Goal: Check status: Check status

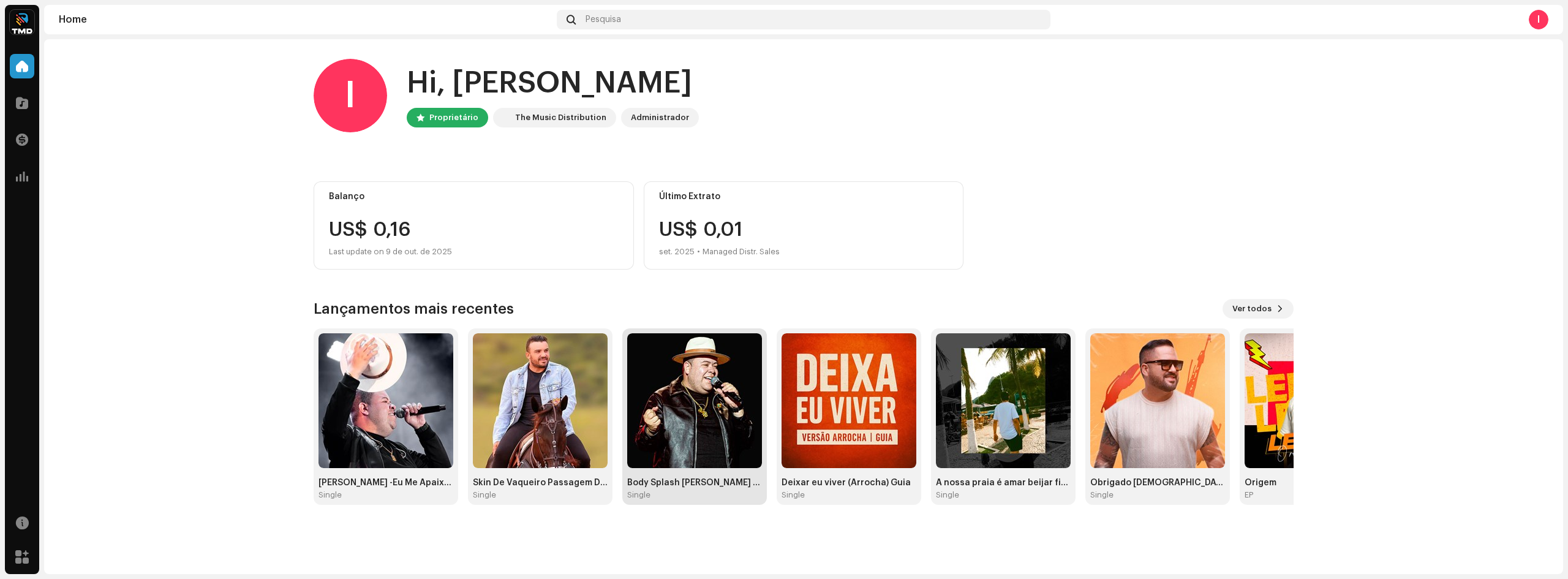
click at [705, 430] on img at bounding box center [695, 401] width 135 height 135
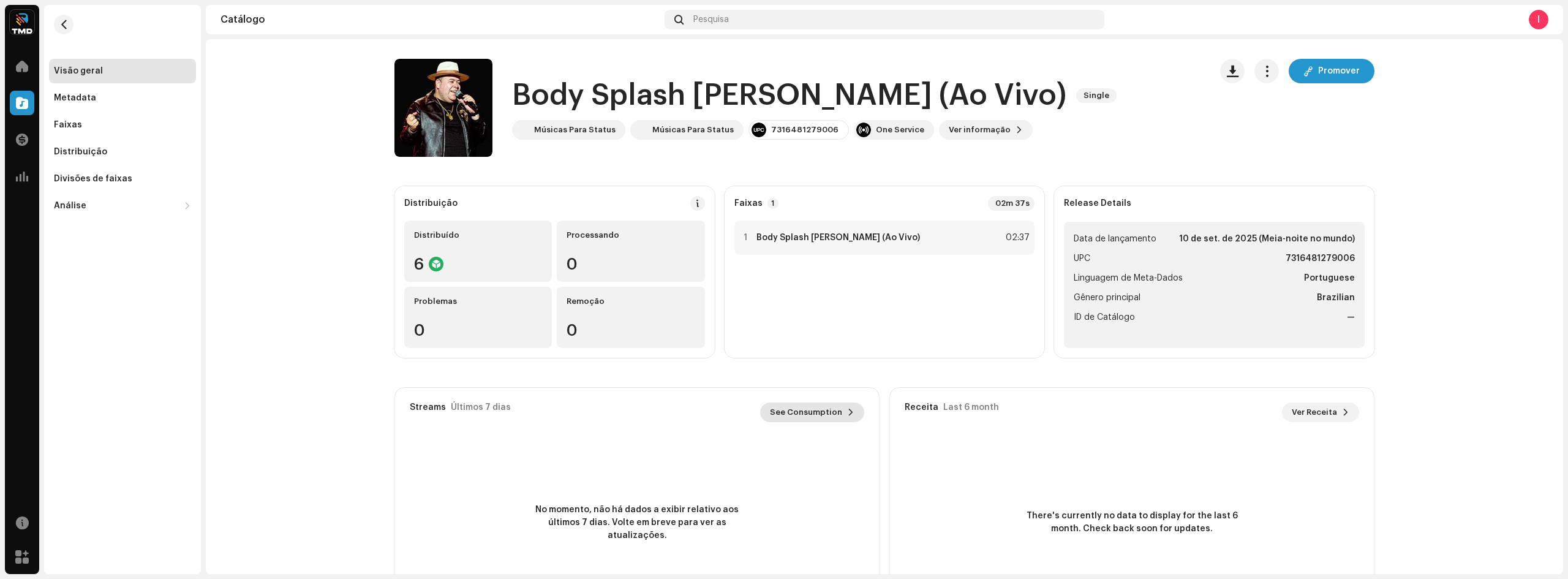
click at [839, 416] on button "See Consumption" at bounding box center [812, 412] width 104 height 19
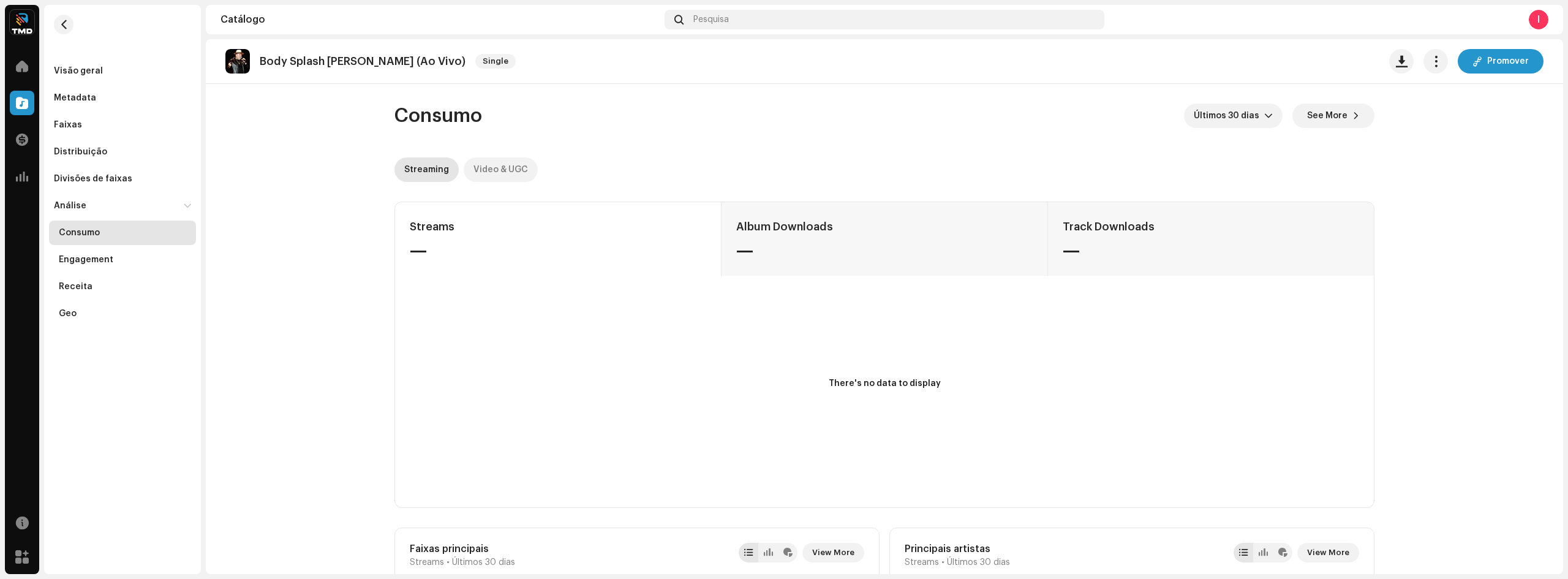
click at [493, 172] on div "Video & UGC" at bounding box center [500, 169] width 55 height 25
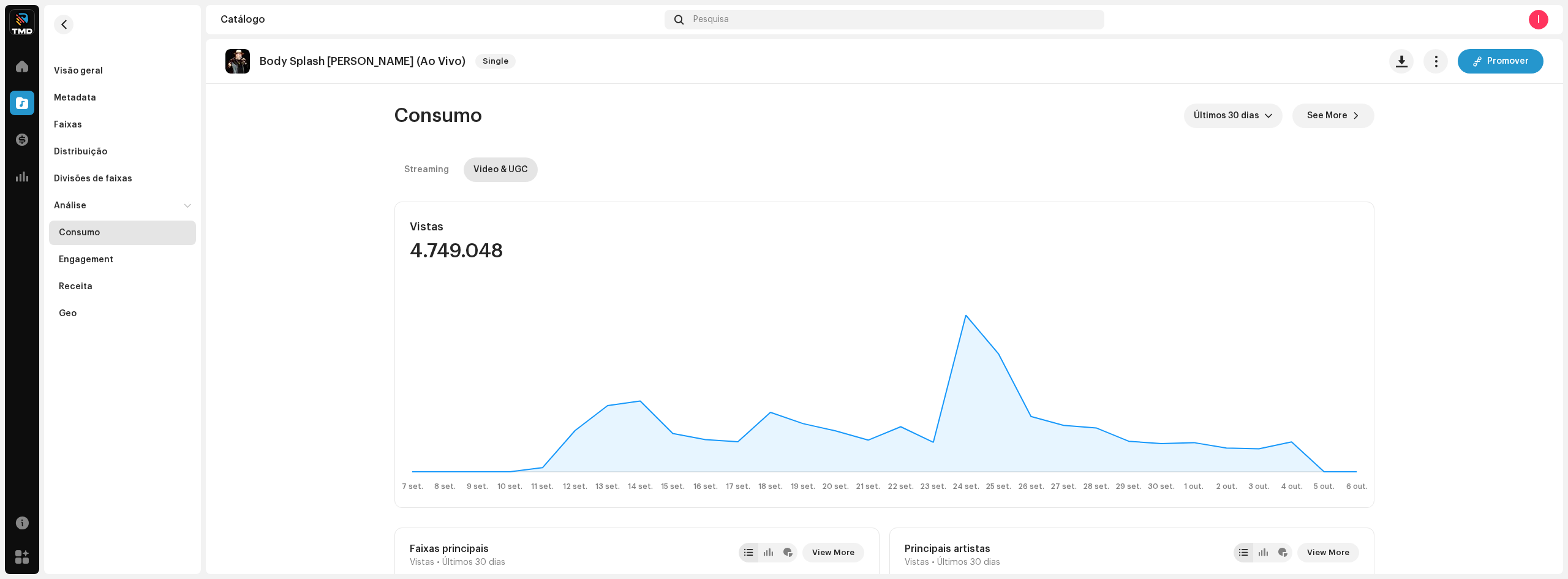
scroll to position [245, 0]
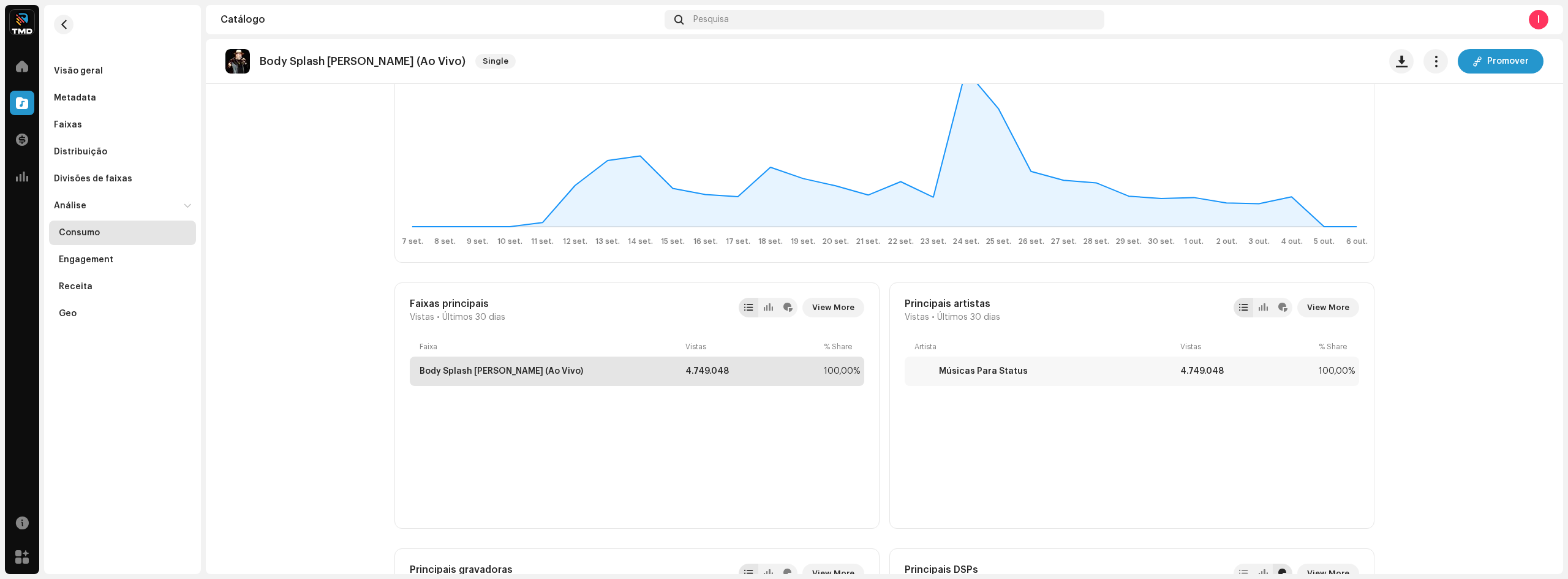
click at [468, 363] on div "Body Splash [PERSON_NAME] (Ao Vivo) 4.749.048 100,00%" at bounding box center [637, 371] width 455 height 29
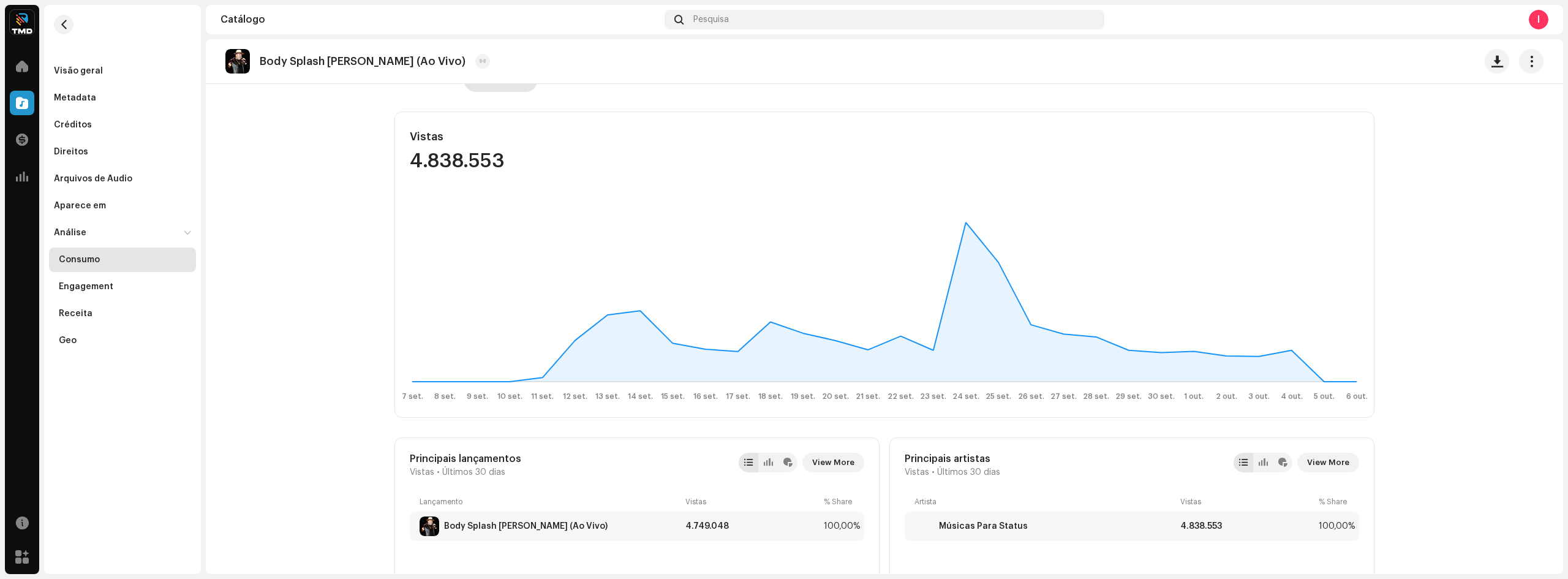
scroll to position [159, 0]
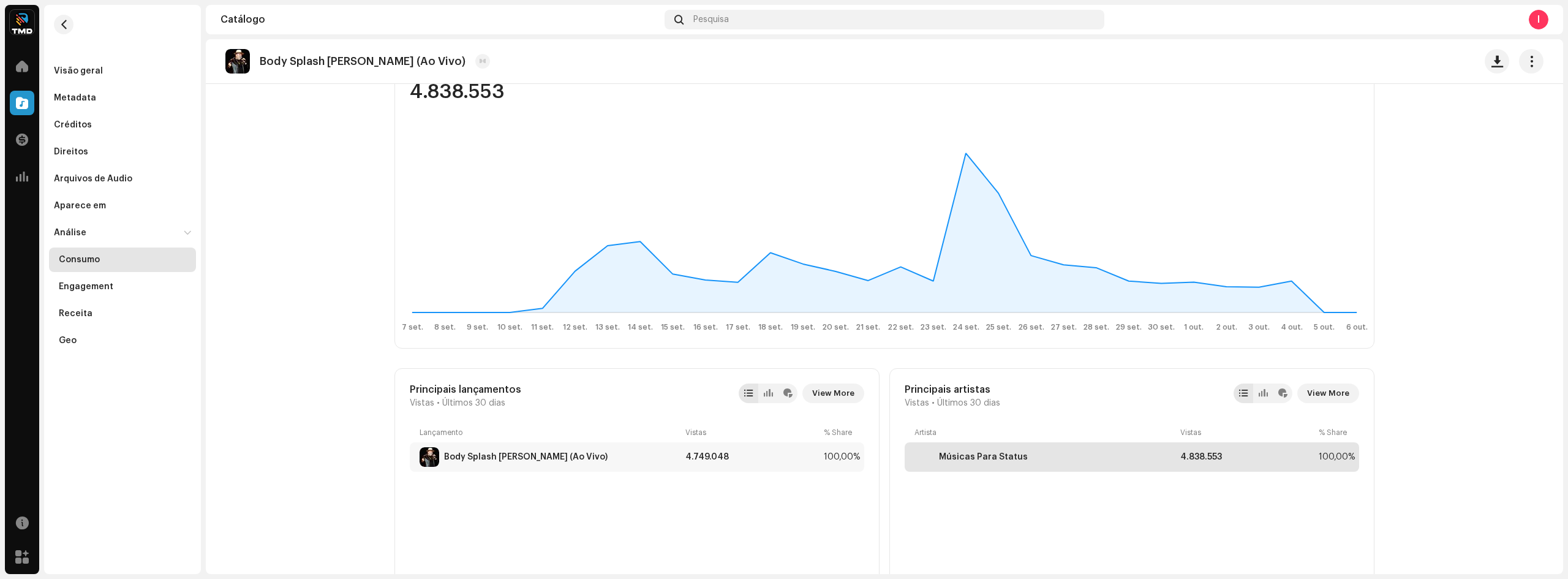
click at [1202, 458] on div "4.838.553" at bounding box center [1247, 457] width 133 height 10
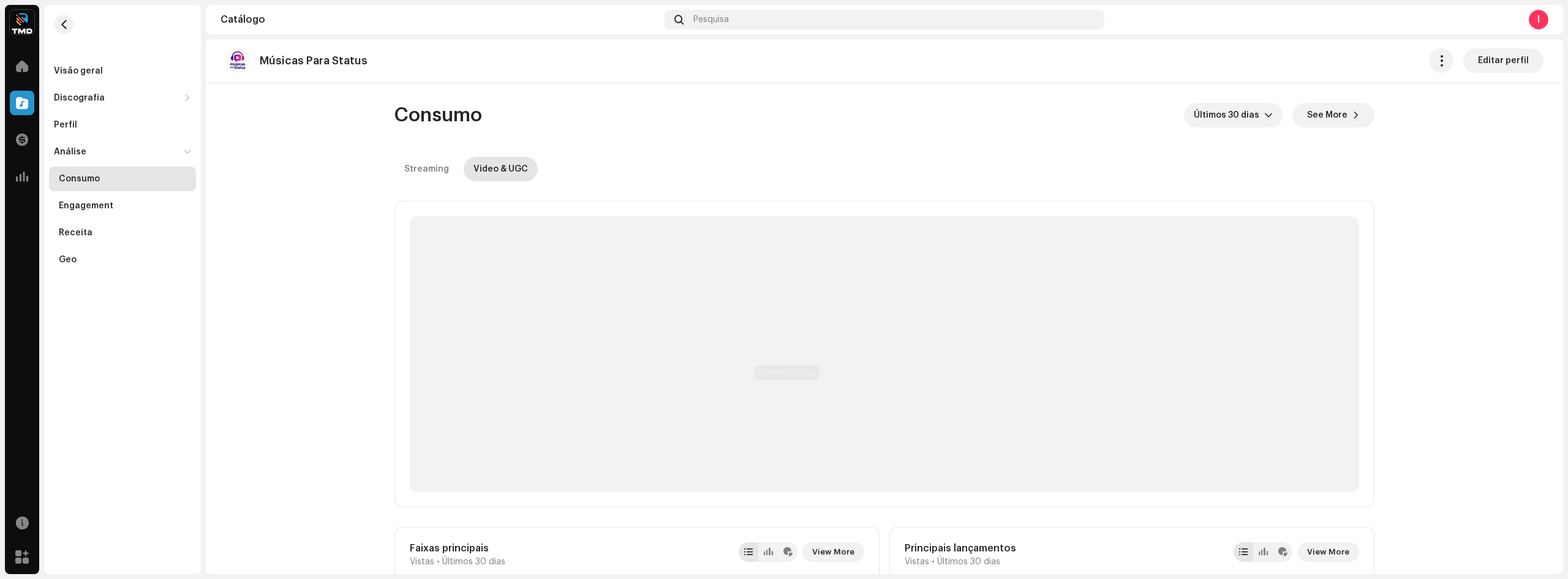
click at [794, 395] on p-skeleton at bounding box center [884, 354] width 949 height 276
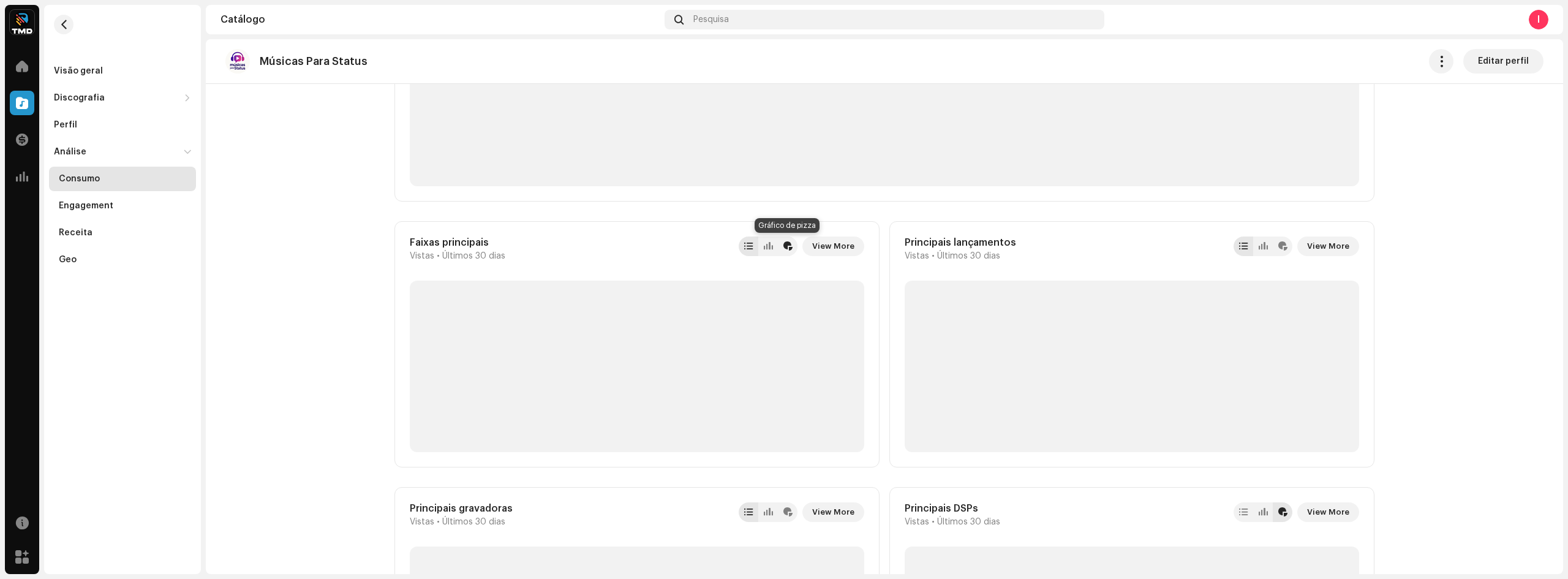
click at [789, 251] on div at bounding box center [787, 246] width 19 height 19
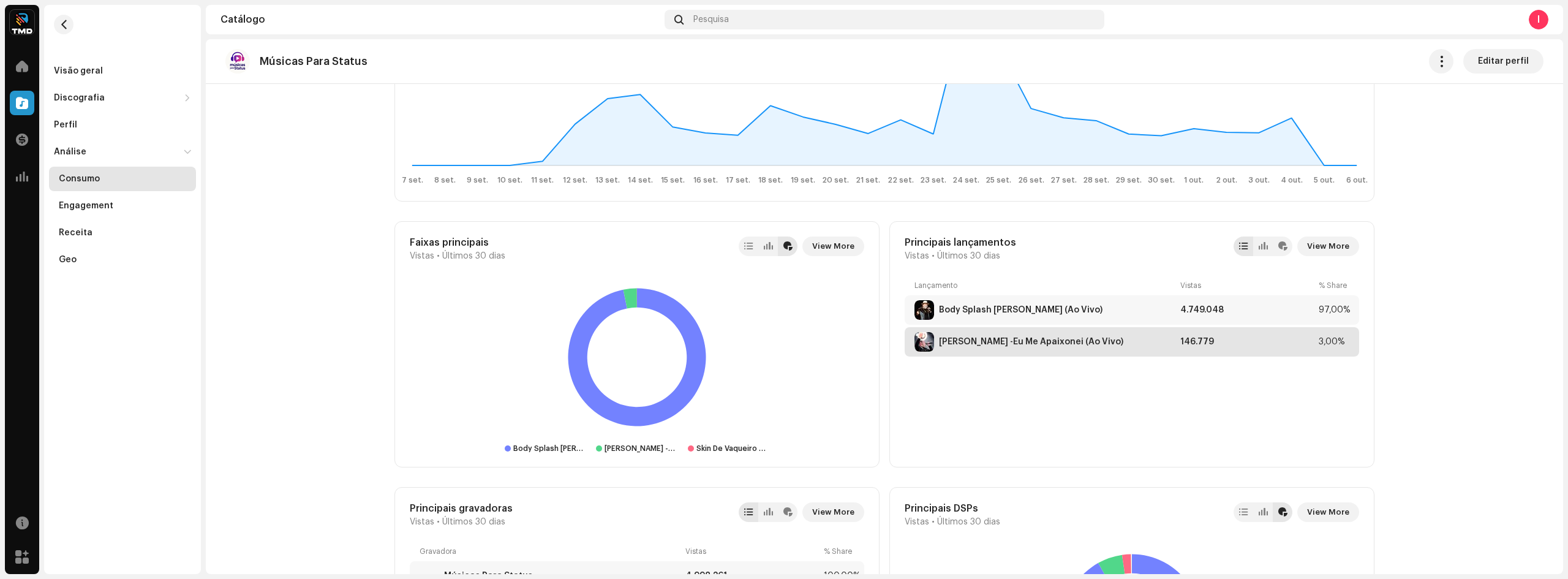
click at [1074, 342] on div "[PERSON_NAME] -Eu Me Apaixonei (Ao Vivo)" at bounding box center [1031, 342] width 184 height 10
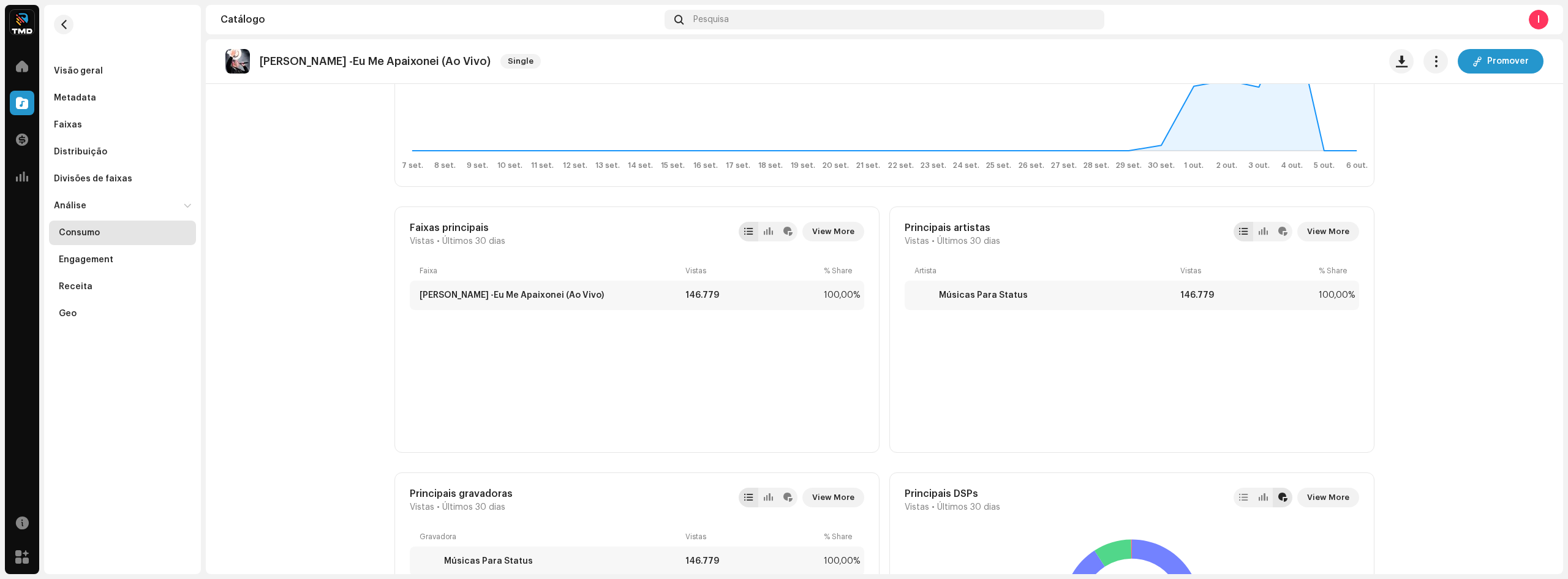
scroll to position [428, 0]
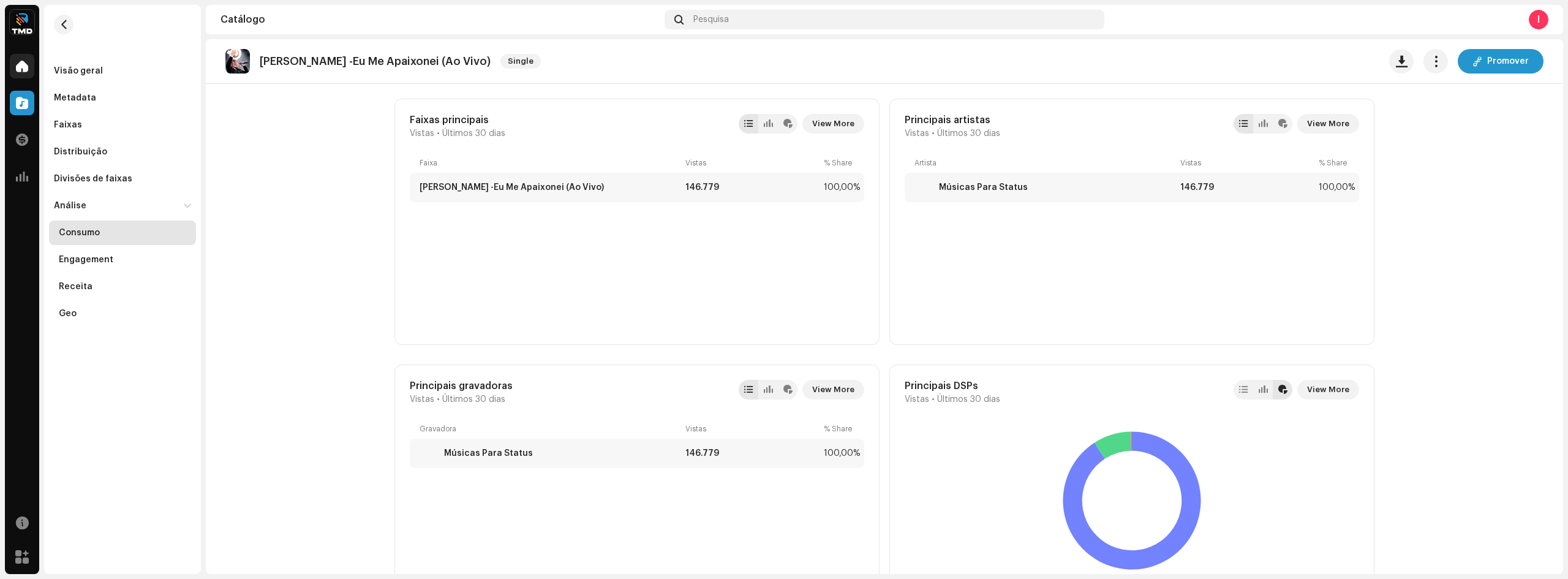
click at [24, 72] on div at bounding box center [22, 66] width 25 height 25
